Goal: Information Seeking & Learning: Compare options

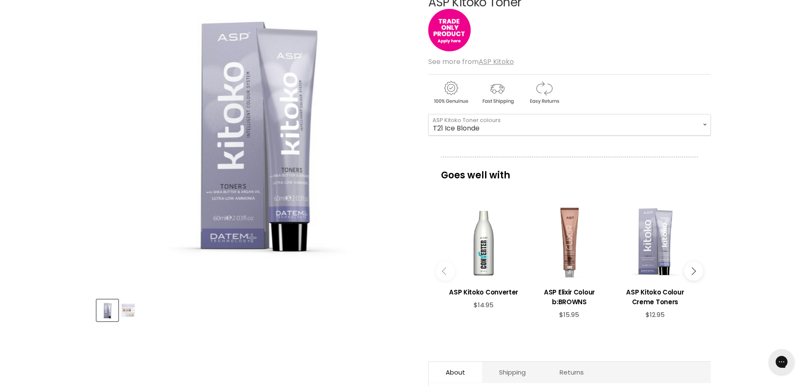
scroll to position [127, 0]
click at [645, 224] on div "Main content" at bounding box center [655, 242] width 77 height 77
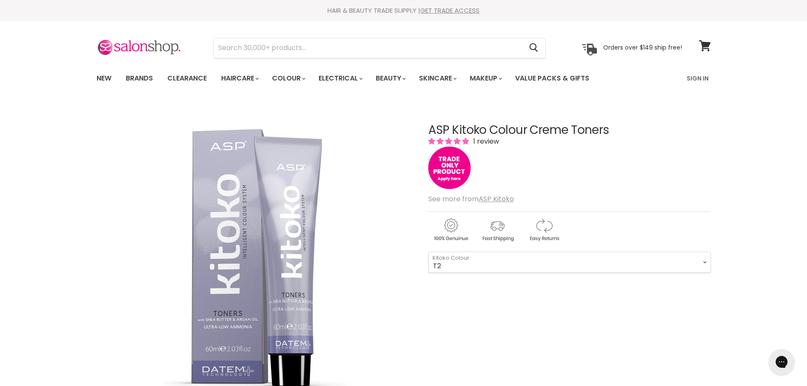
scroll to position [85, 0]
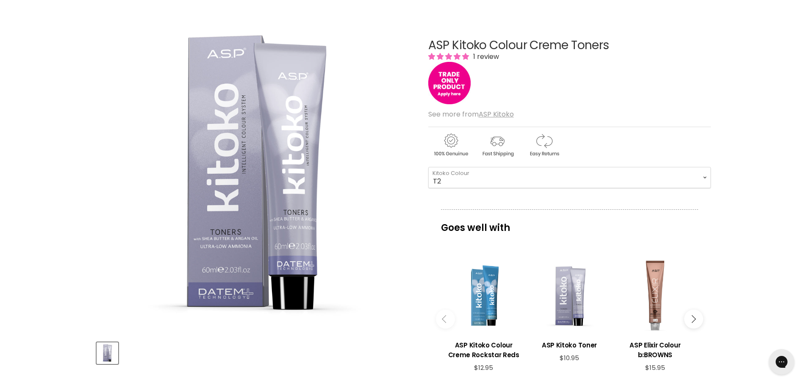
click at [296, 184] on img "ASP Kitoko Colour Creme Toners image. Click or Scroll to Zoom." at bounding box center [254, 175] width 317 height 317
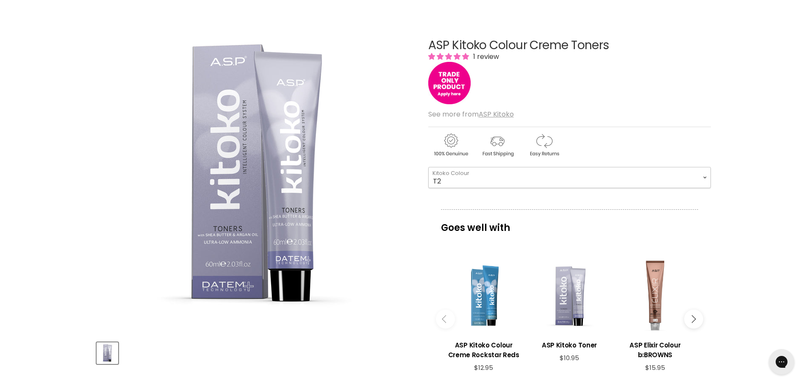
click at [492, 186] on select "T2 T21 T21S T24 T26 T32" at bounding box center [570, 177] width 283 height 21
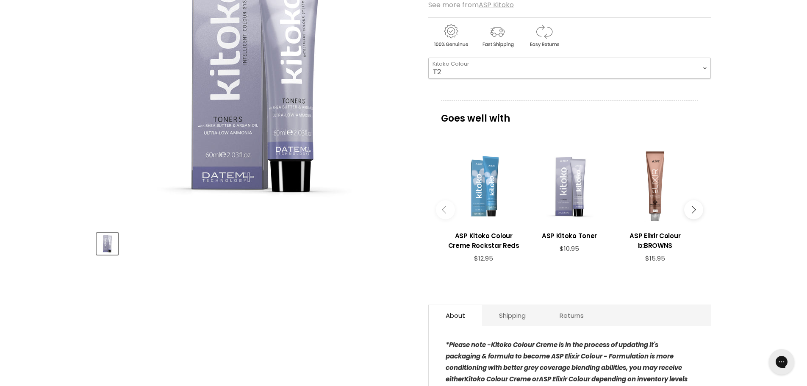
scroll to position [212, 0]
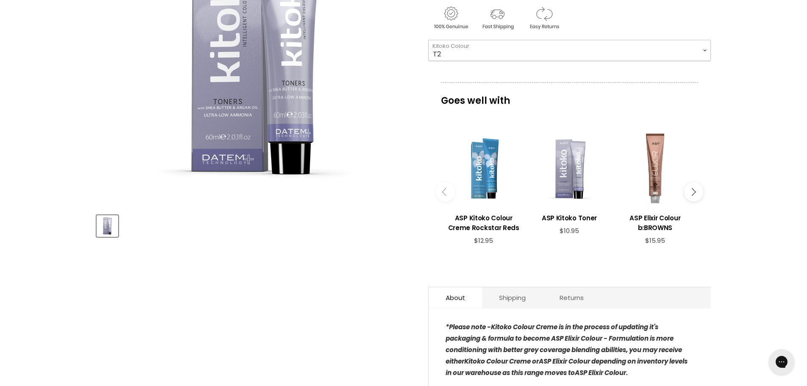
click at [449, 56] on select "T2 T21 T21S T24 T26 T32" at bounding box center [570, 50] width 283 height 21
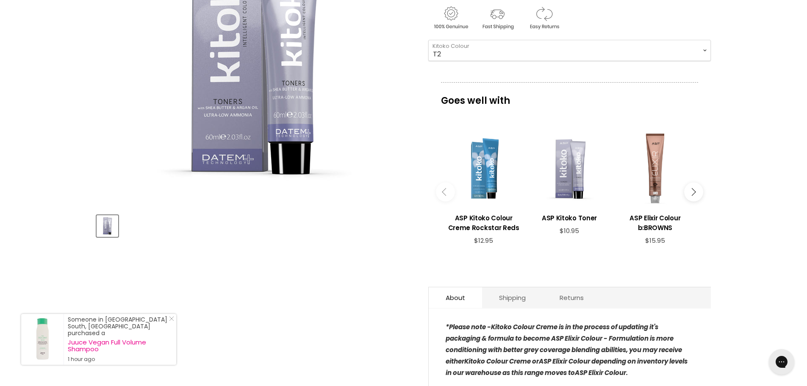
click at [748, 84] on div "Home ASP Kitoko Colour Creme Toners Click or scroll to zoom Tap or pinch to zoom" at bounding box center [403, 393] width 807 height 1005
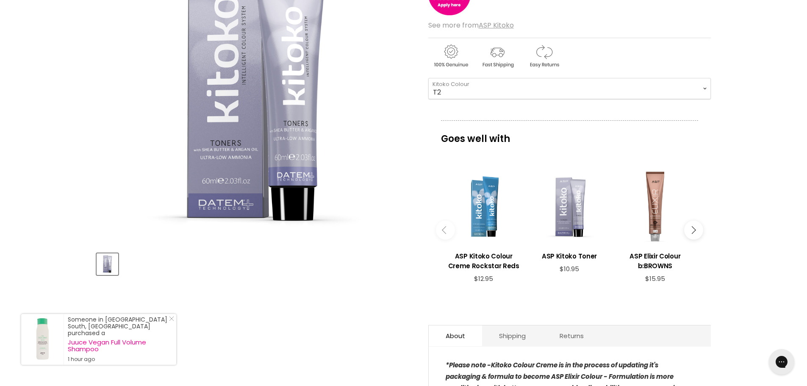
scroll to position [127, 0]
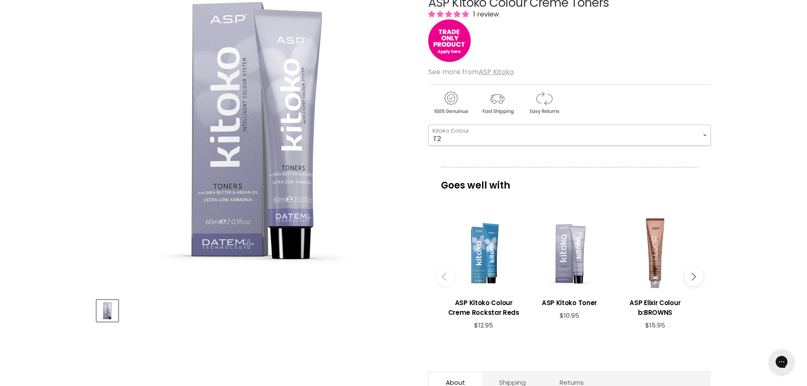
click at [522, 142] on select "T2 T21 T21S T24 T26 T32" at bounding box center [570, 135] width 283 height 21
click at [429, 125] on select "T2 T21 T21S T24 T26 T32" at bounding box center [570, 135] width 283 height 21
select select "T21"
click at [508, 149] on div "ASP Kitoko Colour Creme Toners 1 review See more from ASP Kitoko T2 - T21 - T21…" at bounding box center [570, 252] width 283 height 554
click at [494, 242] on div "Main content" at bounding box center [483, 252] width 77 height 77
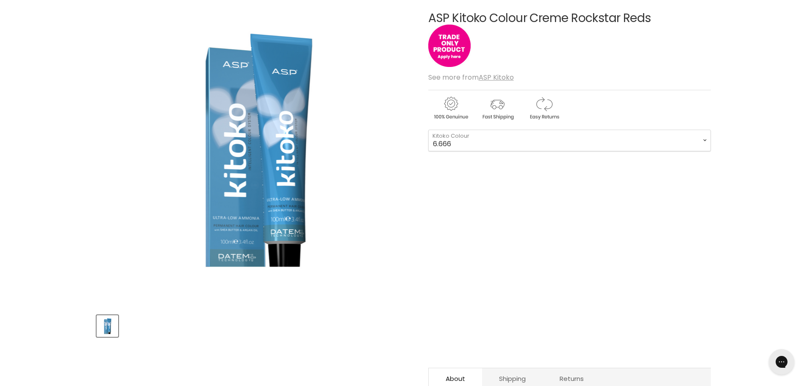
scroll to position [127, 0]
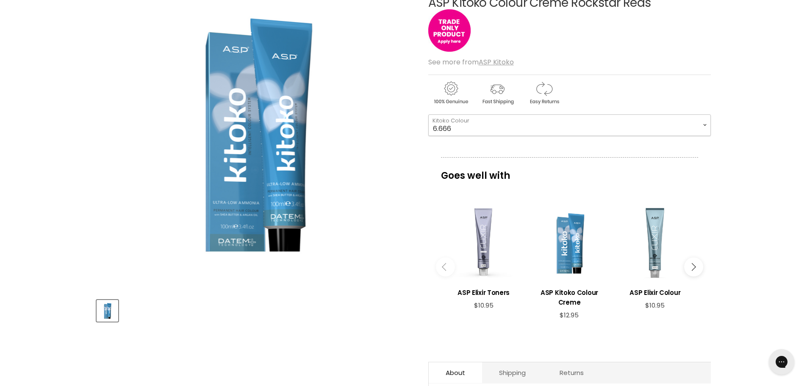
click at [499, 125] on select "6.666 7.646 8.444 8.446 9.34" at bounding box center [570, 124] width 283 height 21
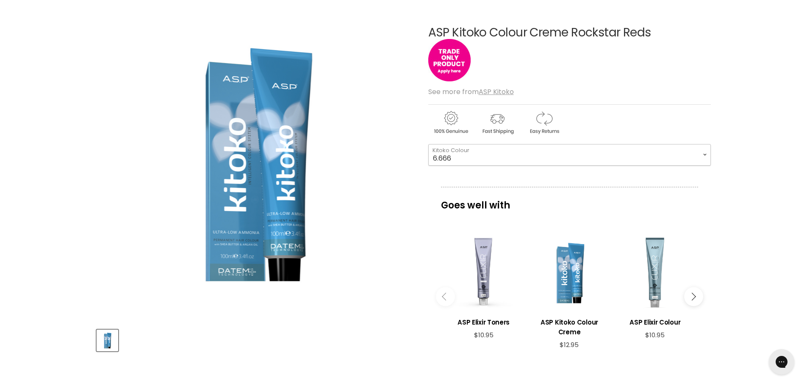
scroll to position [42, 0]
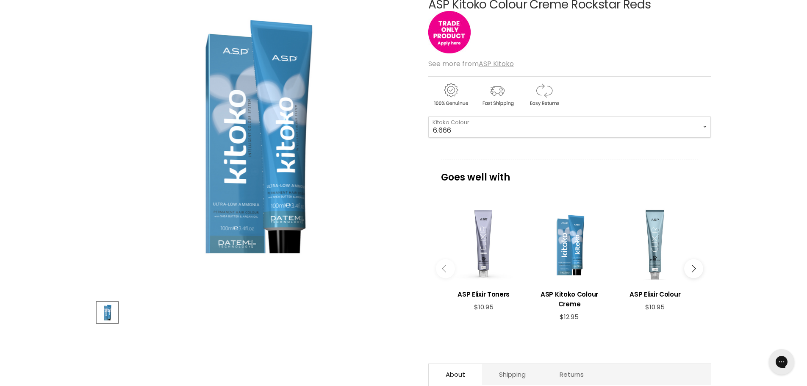
scroll to position [127, 0]
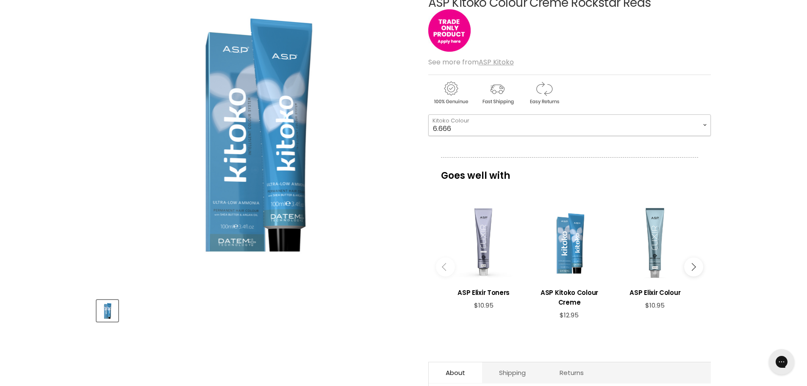
click at [473, 128] on select "6.666 7.646 8.444 8.446 9.34" at bounding box center [570, 124] width 283 height 21
click at [429, 114] on select "6.666 7.646 8.444 8.446 9.34" at bounding box center [570, 124] width 283 height 21
select select "7.646"
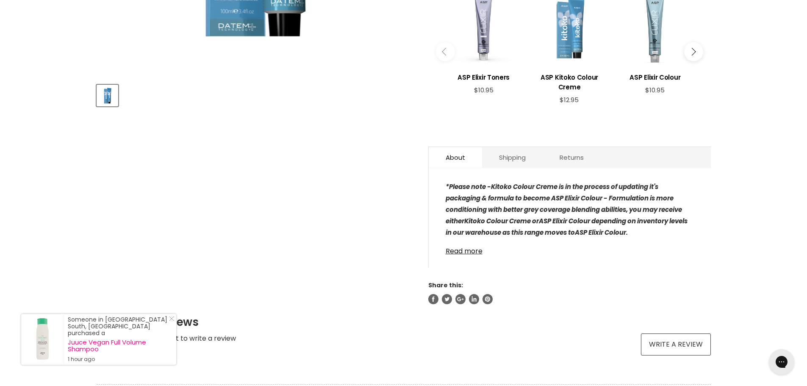
scroll to position [339, 0]
